Goal: Task Accomplishment & Management: Manage account settings

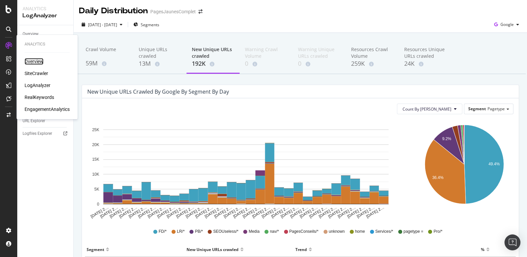
click at [27, 63] on div "Overview" at bounding box center [34, 61] width 19 height 7
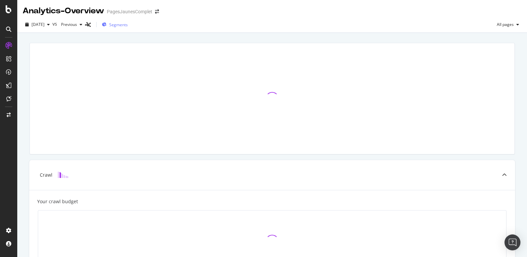
click at [128, 26] on span "Segments" at bounding box center [118, 25] width 19 height 6
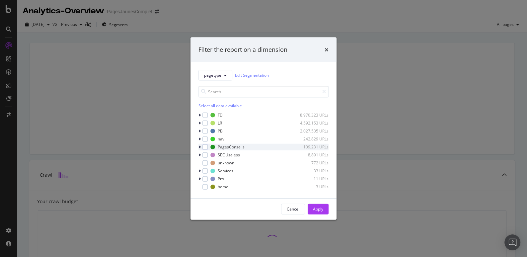
click at [200, 147] on icon "modal" at bounding box center [200, 147] width 2 height 4
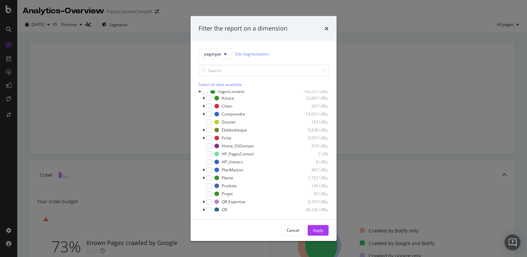
scroll to position [31, 0]
click at [203, 117] on icon "modal" at bounding box center [204, 117] width 2 height 4
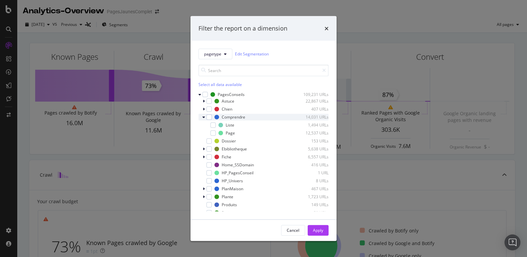
click at [203, 116] on icon "modal" at bounding box center [203, 117] width 3 height 4
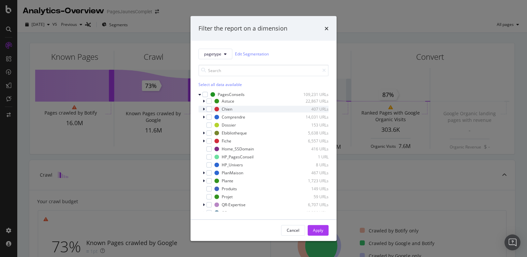
click at [203, 109] on icon "modal" at bounding box center [204, 109] width 2 height 4
click at [204, 101] on icon "modal" at bounding box center [204, 101] width 2 height 4
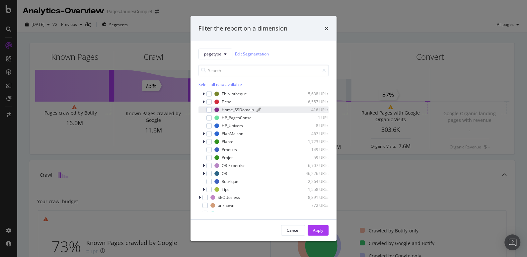
scroll to position [114, 0]
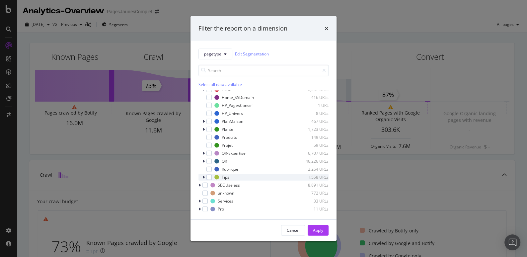
click at [204, 178] on icon "modal" at bounding box center [204, 177] width 2 height 4
click at [204, 160] on icon "modal" at bounding box center [204, 161] width 2 height 4
click at [203, 153] on icon "modal" at bounding box center [204, 153] width 2 height 4
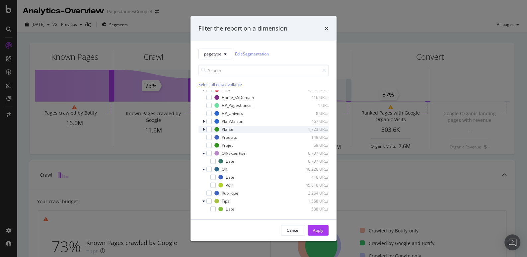
click at [203, 131] on div "modal" at bounding box center [204, 129] width 4 height 7
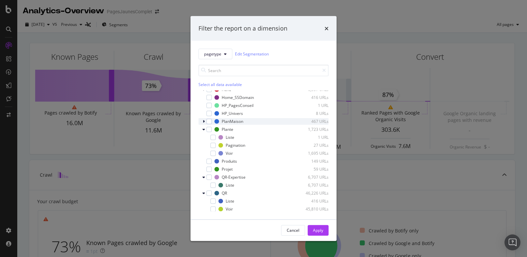
click at [204, 122] on icon "modal" at bounding box center [204, 121] width 2 height 4
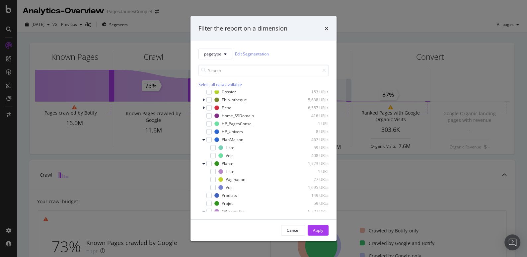
scroll to position [88, 0]
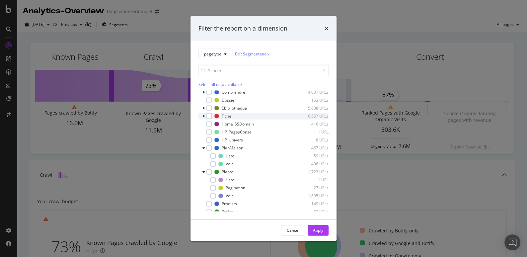
click at [204, 115] on icon "modal" at bounding box center [204, 116] width 2 height 4
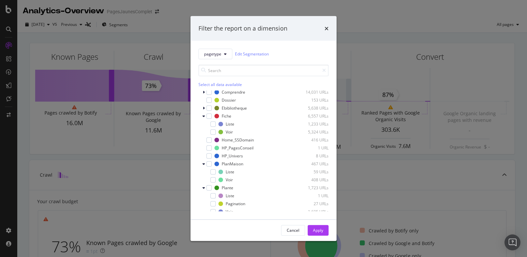
click at [327, 25] on div "times" at bounding box center [326, 28] width 4 height 9
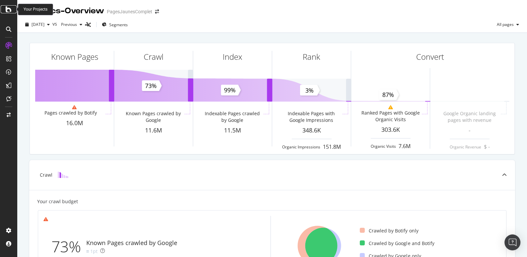
click at [9, 12] on icon at bounding box center [9, 9] width 6 height 8
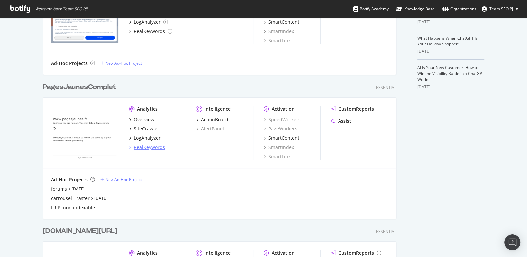
scroll to position [201, 0]
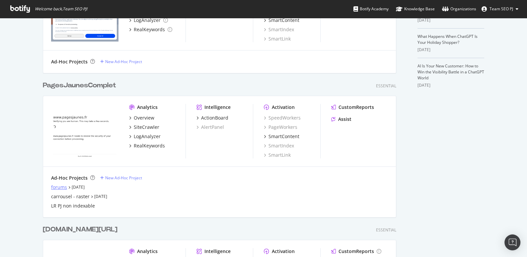
click at [62, 184] on div "forums" at bounding box center [59, 187] width 16 height 7
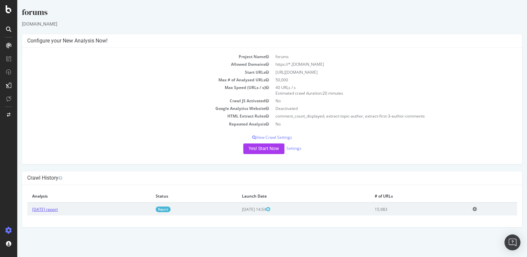
click at [58, 207] on link "[DATE] report" at bounding box center [45, 209] width 26 height 6
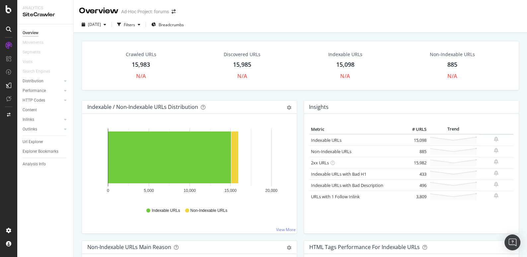
click at [143, 53] on div "Crawled URLs" at bounding box center [141, 54] width 31 height 7
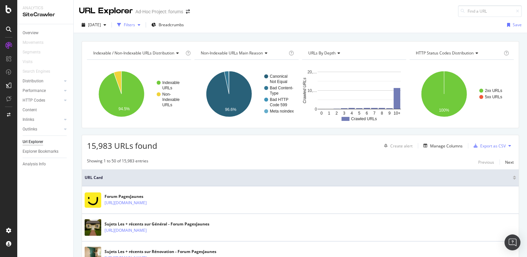
click at [135, 25] on div "Filters" at bounding box center [129, 25] width 11 height 6
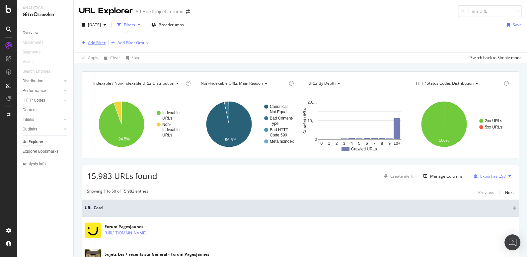
click at [95, 43] on div "Add Filter" at bounding box center [97, 43] width 18 height 6
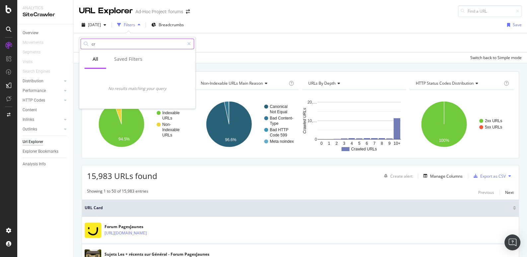
type input "c"
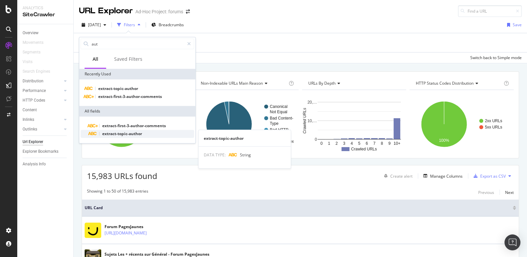
type input "aut"
click at [127, 132] on span "extract-topic-author" at bounding box center [122, 134] width 40 height 6
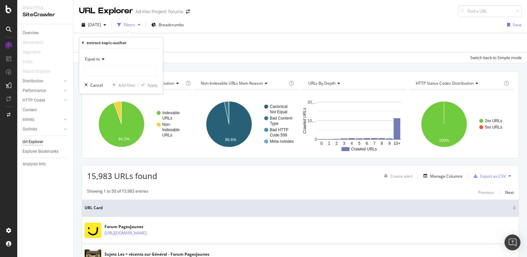
click at [99, 59] on span "Equal to" at bounding box center [92, 59] width 15 height 6
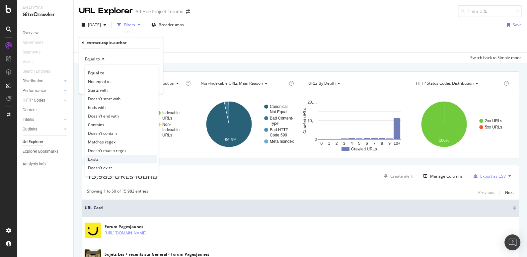
click at [96, 158] on span "Exists" at bounding box center [93, 159] width 11 height 6
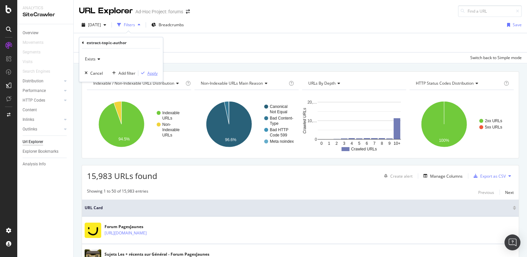
click at [155, 71] on div "Apply" at bounding box center [152, 73] width 10 height 6
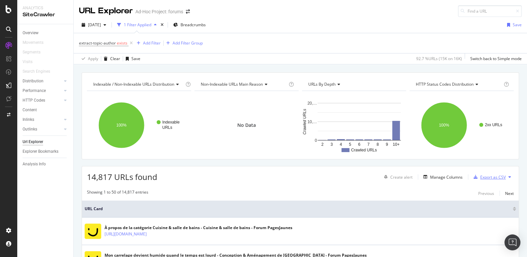
click at [491, 175] on div "Export as CSV" at bounding box center [493, 177] width 26 height 6
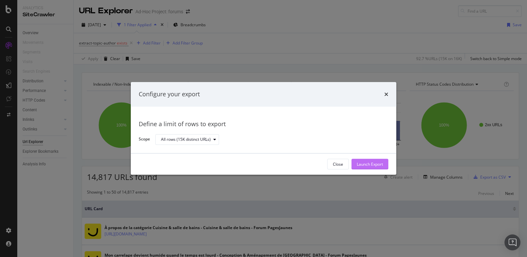
click at [360, 164] on div "Launch Export" at bounding box center [369, 164] width 26 height 6
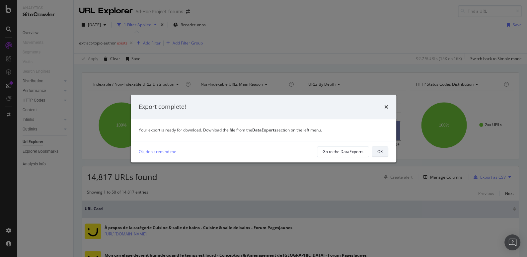
click at [380, 150] on div "OK" at bounding box center [379, 152] width 5 height 6
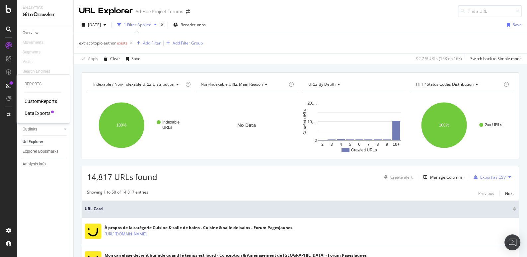
click at [29, 114] on div "DataExports" at bounding box center [38, 113] width 26 height 7
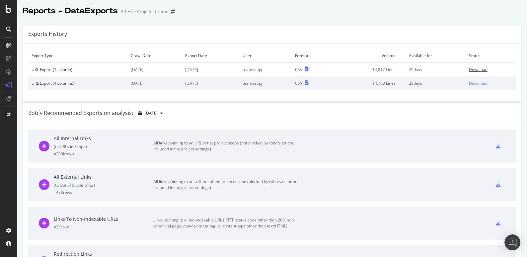
click at [483, 68] on div "Download" at bounding box center [477, 70] width 19 height 6
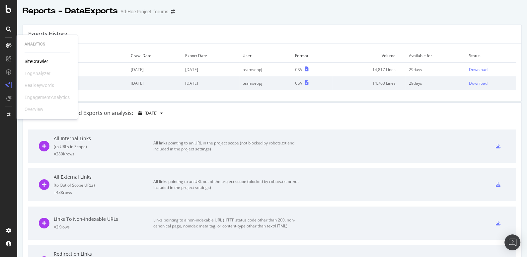
click at [34, 62] on div "SiteCrawler" at bounding box center [37, 61] width 24 height 7
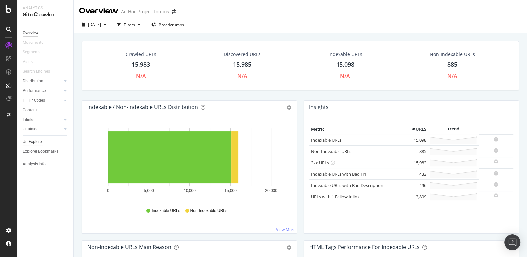
click at [31, 142] on div "Url Explorer" at bounding box center [33, 141] width 21 height 7
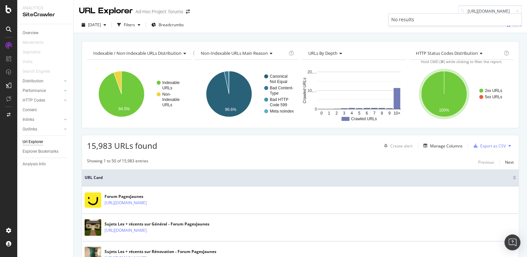
click at [476, 12] on input "[URL][DOMAIN_NAME]" at bounding box center [490, 11] width 64 height 12
paste input "amenagement-dun-stand/14271"
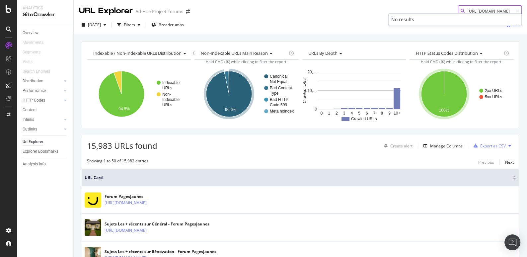
scroll to position [0, 75]
type input "[URL][DOMAIN_NAME]"
click at [66, 82] on icon at bounding box center [65, 81] width 3 height 4
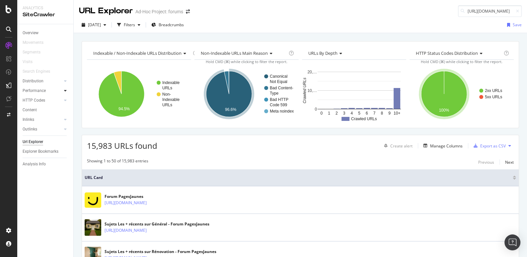
click at [66, 92] on icon at bounding box center [65, 91] width 3 height 4
click at [66, 89] on icon at bounding box center [65, 91] width 3 height 4
click at [66, 99] on icon at bounding box center [65, 100] width 3 height 4
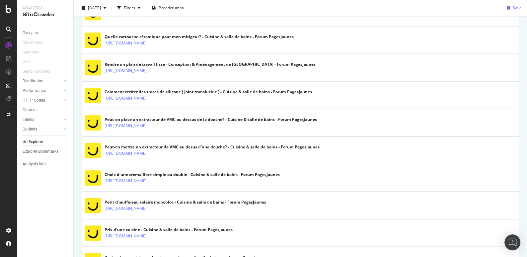
scroll to position [1335, 0]
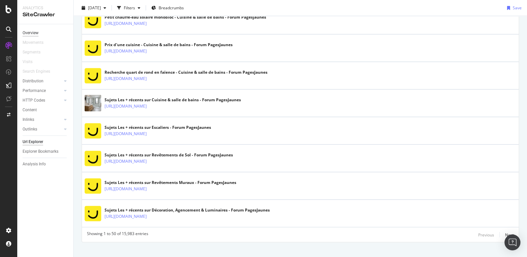
click at [33, 31] on div "Overview" at bounding box center [31, 33] width 16 height 7
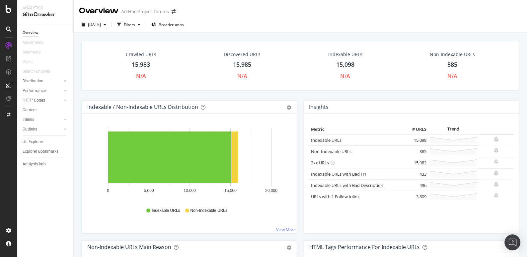
click at [453, 64] on div "885" at bounding box center [452, 64] width 10 height 9
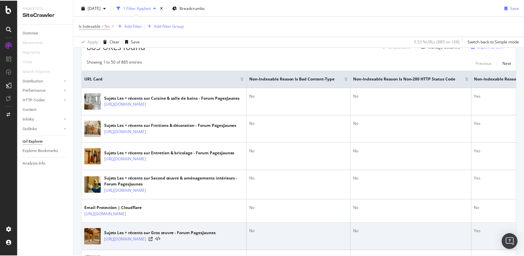
scroll to position [371, 0]
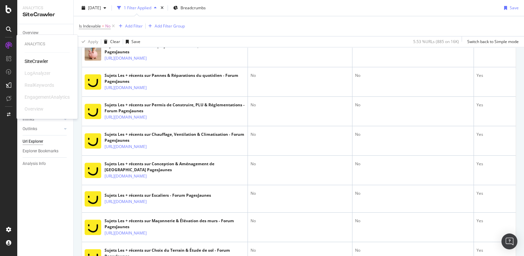
click at [35, 62] on div "SiteCrawler" at bounding box center [37, 61] width 24 height 7
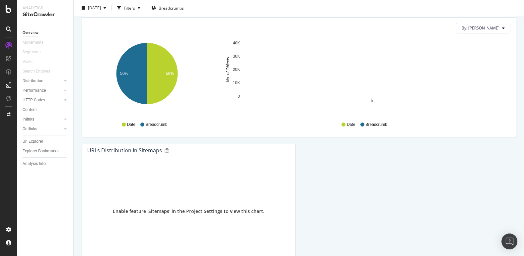
scroll to position [704, 0]
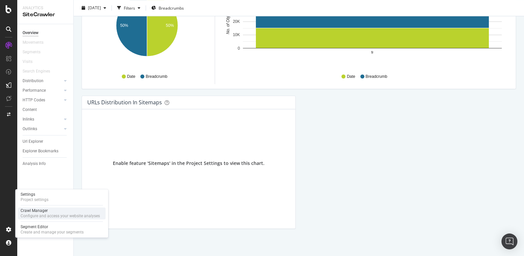
click at [48, 211] on div "Crawl Manager" at bounding box center [60, 210] width 79 height 5
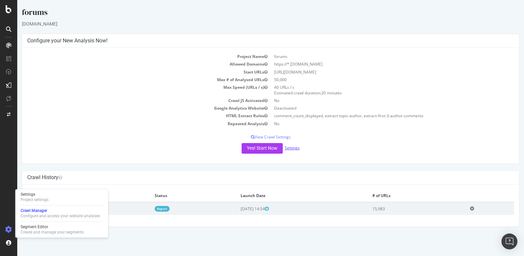
click at [290, 149] on link "Settings" at bounding box center [291, 148] width 15 height 6
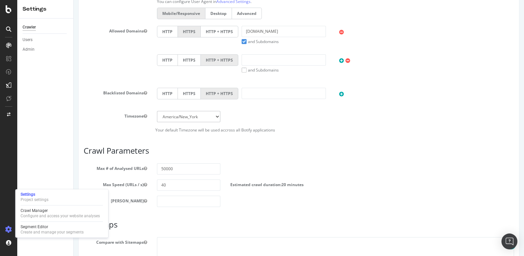
scroll to position [301, 0]
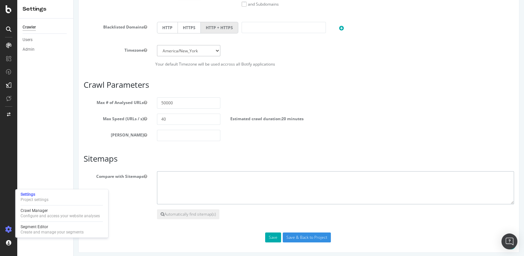
click at [171, 177] on textarea at bounding box center [335, 187] width 357 height 33
click at [171, 215] on button "Automatically find sitemap(s)" at bounding box center [188, 215] width 62 height 10
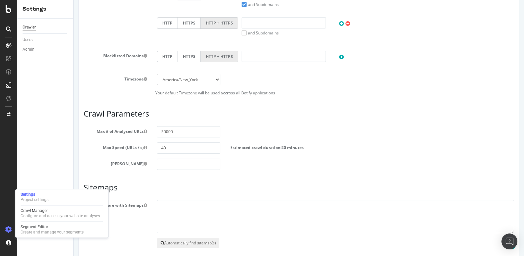
scroll to position [329, 0]
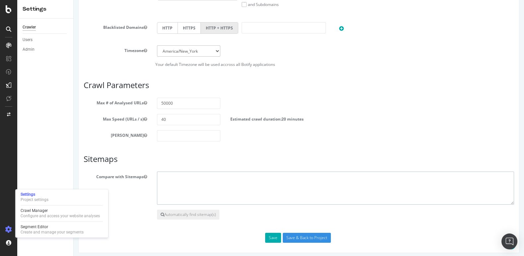
click at [176, 183] on textarea at bounding box center [335, 188] width 357 height 33
click at [165, 211] on button "Automatically find sitemap(s)" at bounding box center [188, 215] width 62 height 10
click at [173, 181] on textarea at bounding box center [335, 188] width 357 height 33
click at [190, 181] on textarea at bounding box center [335, 188] width 357 height 33
paste textarea "[URL][DOMAIN_NAME]"
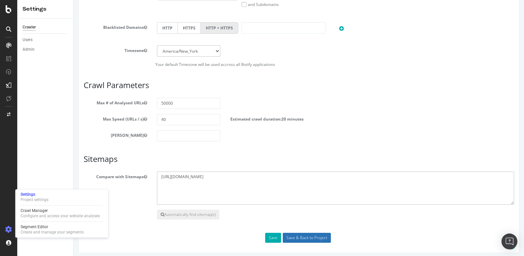
type textarea "[URL][DOMAIN_NAME]"
click at [317, 234] on input "Save & Back to Project" at bounding box center [306, 238] width 48 height 10
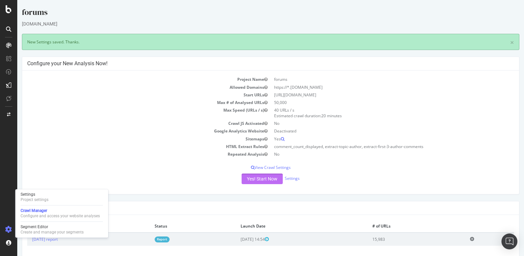
click at [262, 178] on button "Yes! Start Now" at bounding box center [261, 179] width 41 height 11
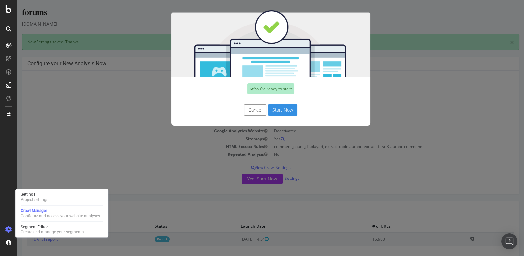
click at [278, 112] on button "Start Now" at bounding box center [282, 109] width 29 height 11
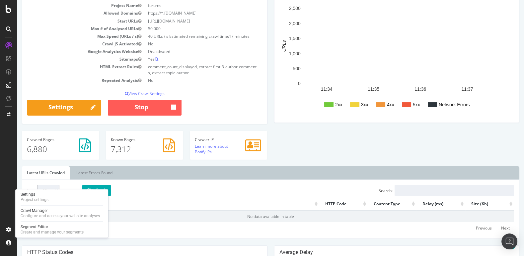
scroll to position [183, 0]
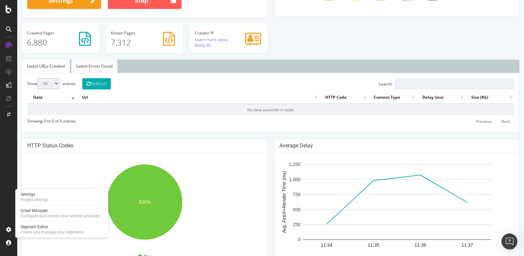
click at [99, 66] on link "Latest Errors Found" at bounding box center [94, 66] width 46 height 13
click at [57, 67] on link "Latest URLs Crawled" at bounding box center [46, 66] width 48 height 13
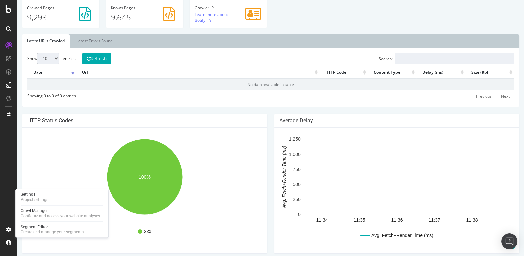
scroll to position [230, 0]
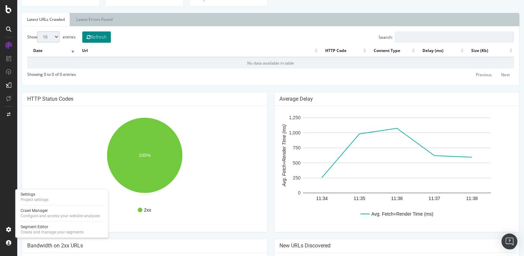
click at [104, 35] on button "Refresh" at bounding box center [96, 36] width 29 height 11
click at [94, 35] on button "Refresh" at bounding box center [96, 36] width 29 height 11
click at [88, 16] on link "Latest Errors Found" at bounding box center [94, 19] width 46 height 13
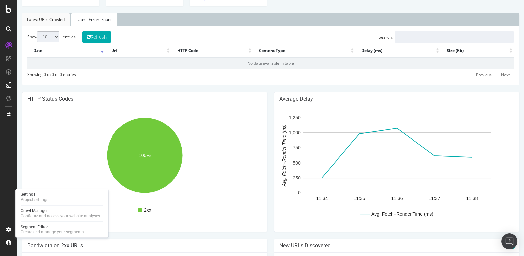
click at [51, 17] on link "Latest URLs Crawled" at bounding box center [46, 19] width 48 height 13
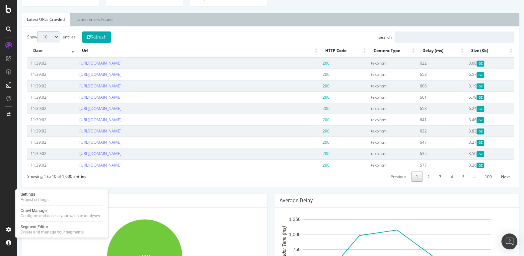
drag, startPoint x: 61, startPoint y: 38, endPoint x: 56, endPoint y: 35, distance: 6.0
click at [56, 35] on select "10 25 50 100" at bounding box center [48, 36] width 22 height 11
click at [178, 32] on div "Show 10 25 50 100 entries Refresh Search: Date Url HTTP Code Content Type Delay…" at bounding box center [270, 106] width 486 height 151
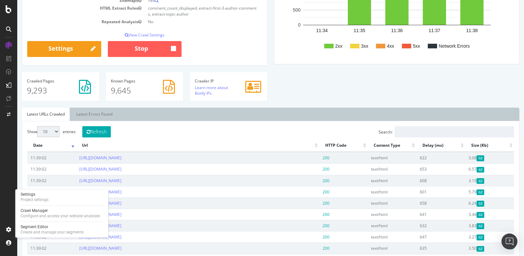
scroll to position [0, 0]
